Goal: Task Accomplishment & Management: Manage account settings

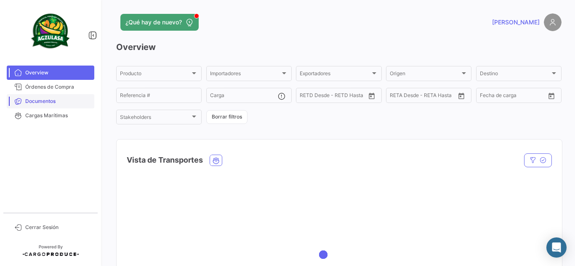
click at [51, 99] on span "Documentos" at bounding box center [58, 102] width 66 height 8
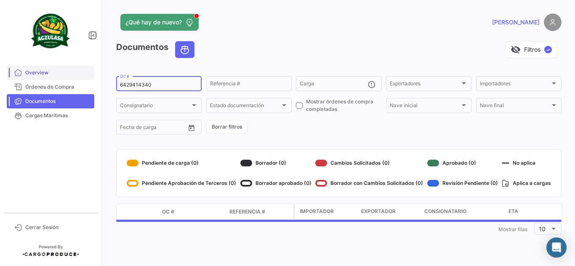
drag, startPoint x: 156, startPoint y: 85, endPoint x: 13, endPoint y: 79, distance: 142.8
click at [24, 79] on mat-sidenav-container "Overview Órdenes de Compra Documentos Cargas Marítimas Cerrar Sesión ¿Qué hay d…" at bounding box center [287, 133] width 575 height 266
paste input "259344577"
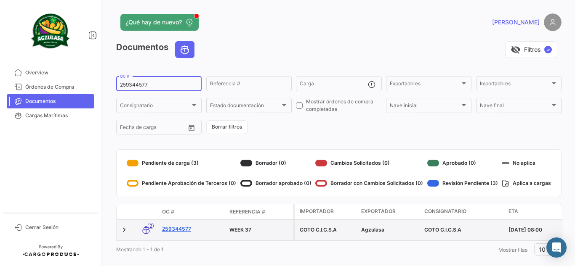
type input "259344577"
click at [179, 226] on link "259344577" at bounding box center [192, 230] width 61 height 8
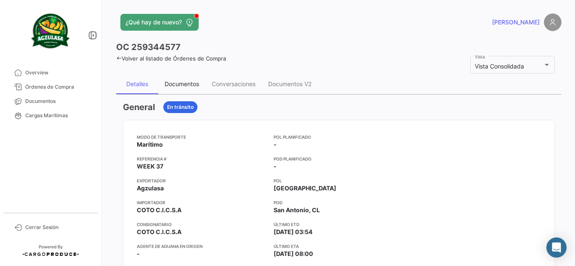
click at [191, 87] on div "Documentos" at bounding box center [182, 83] width 35 height 7
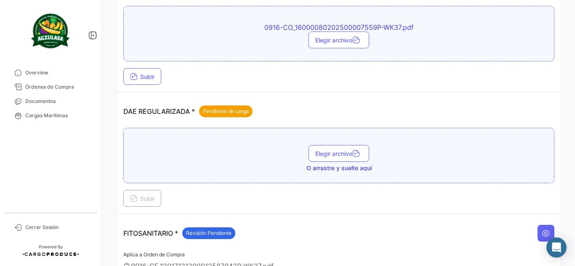
scroll to position [421, 0]
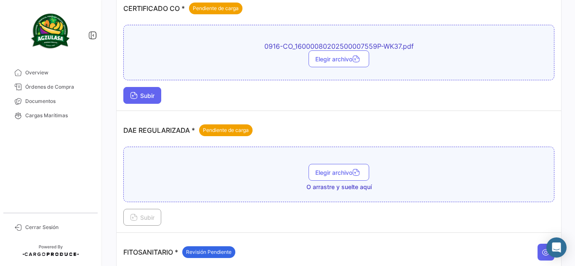
click at [153, 98] on span "Subir" at bounding box center [142, 95] width 24 height 7
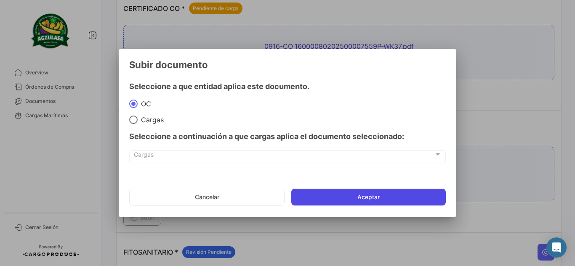
click at [343, 191] on button "Aceptar" at bounding box center [368, 197] width 154 height 17
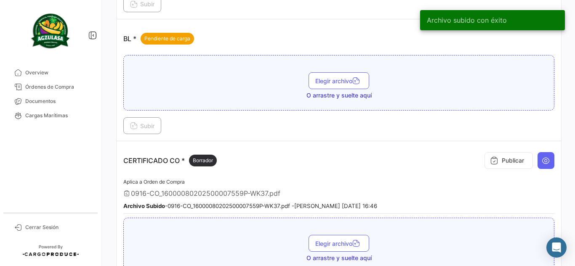
scroll to position [252, 0]
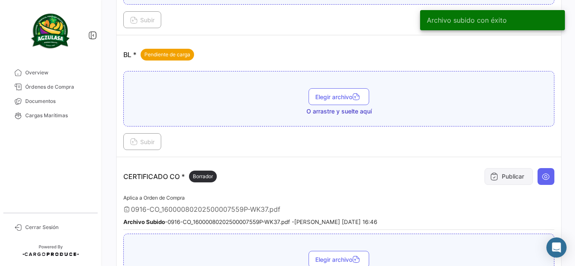
click at [504, 170] on button "Publicar" at bounding box center [508, 176] width 48 height 17
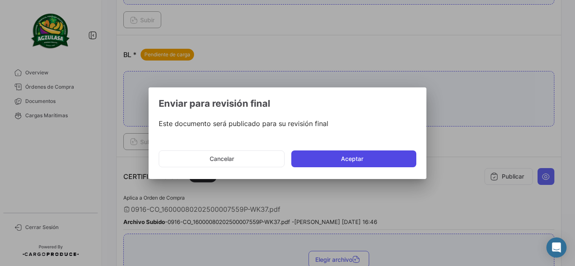
click at [376, 155] on button "Aceptar" at bounding box center [353, 159] width 125 height 17
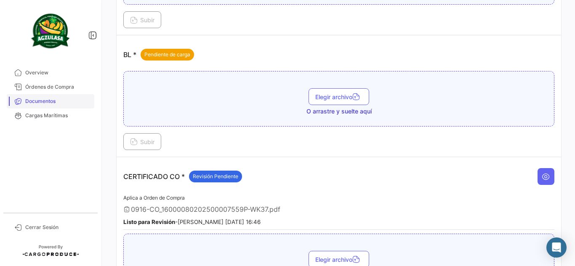
click at [77, 97] on link "Documentos" at bounding box center [51, 101] width 88 height 14
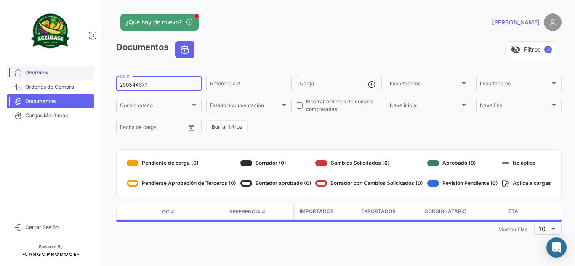
drag, startPoint x: 130, startPoint y: 78, endPoint x: 92, endPoint y: 77, distance: 37.9
click at [92, 77] on mat-sidenav-container "Overview Órdenes de Compra Documentos Cargas Marítimas Cerrar Sesión ¿Qué hay d…" at bounding box center [287, 133] width 575 height 266
paste input "6429414340"
type input "6429414340"
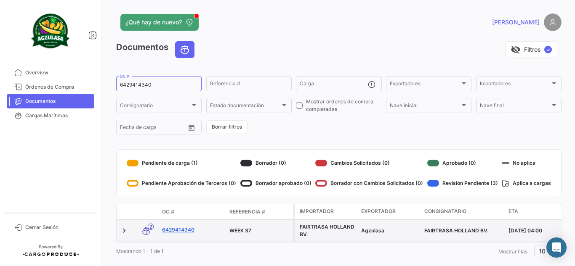
click at [187, 229] on link "6429414340" at bounding box center [192, 230] width 61 height 8
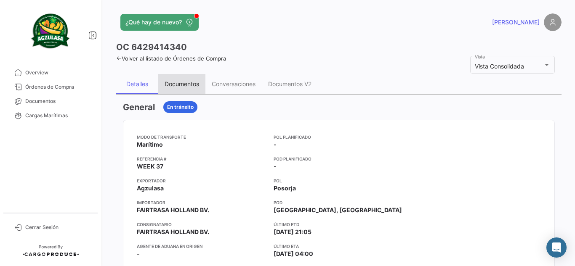
click at [192, 84] on div "Documentos" at bounding box center [182, 83] width 35 height 7
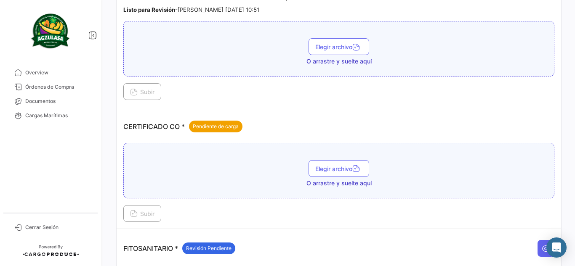
scroll to position [210, 0]
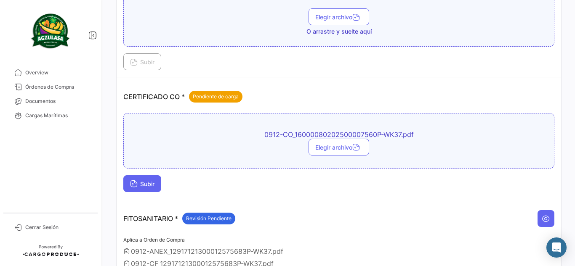
click at [141, 181] on span "Subir" at bounding box center [142, 184] width 24 height 7
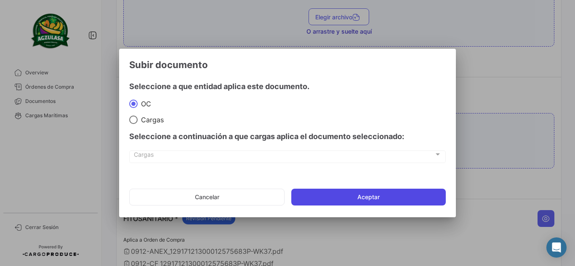
click at [339, 192] on button "Aceptar" at bounding box center [368, 197] width 154 height 17
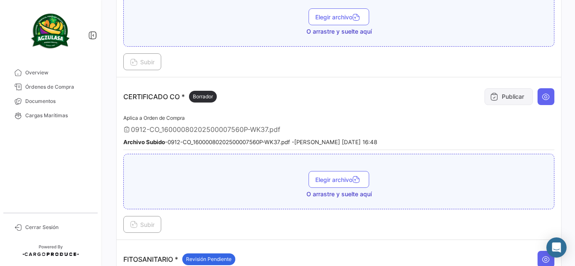
click at [501, 101] on button "Publicar" at bounding box center [508, 96] width 48 height 17
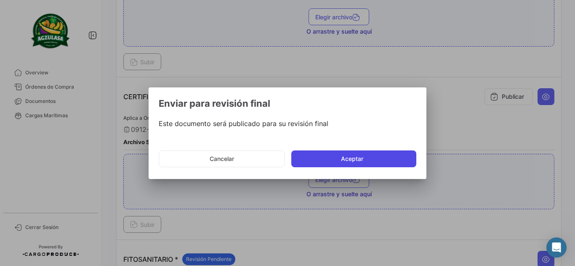
click at [337, 157] on button "Aceptar" at bounding box center [353, 159] width 125 height 17
